Goal: Obtain resource: Download file/media

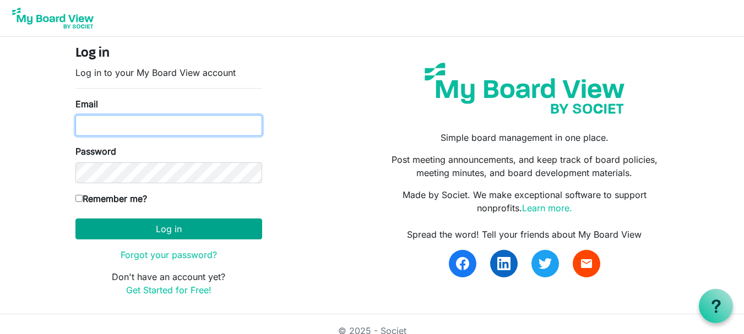
type input "[EMAIL_ADDRESS][DOMAIN_NAME]"
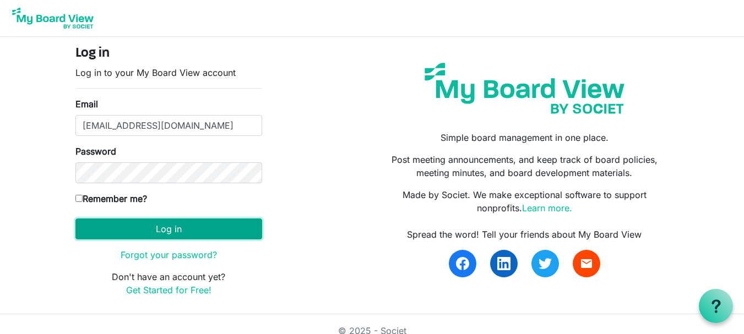
click at [167, 221] on button "Log in" at bounding box center [168, 229] width 187 height 21
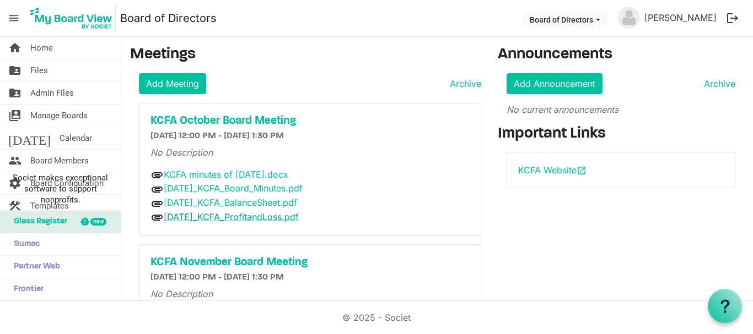
click at [253, 219] on link "[DATE]_KCFA_ProfitandLoss.pdf" at bounding box center [231, 217] width 135 height 11
click at [230, 207] on link "[DATE]_KCFA_BalanceSheet.pdf" at bounding box center [230, 202] width 133 height 11
click at [234, 190] on link "[DATE]_KCFA_Board_Minutes.pdf" at bounding box center [233, 188] width 139 height 11
click at [242, 177] on link "KCFA minutes of [DATE].docx" at bounding box center [226, 174] width 125 height 11
click at [238, 172] on link "KCFA minutes of [DATE].docx" at bounding box center [226, 174] width 125 height 11
